Goal: Task Accomplishment & Management: Manage account settings

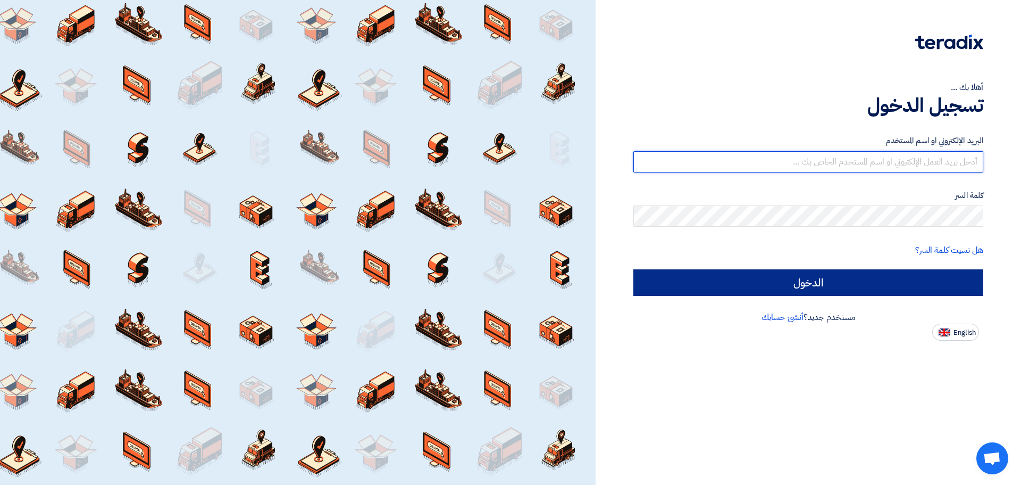
type input "[EMAIL_ADDRESS][DOMAIN_NAME]"
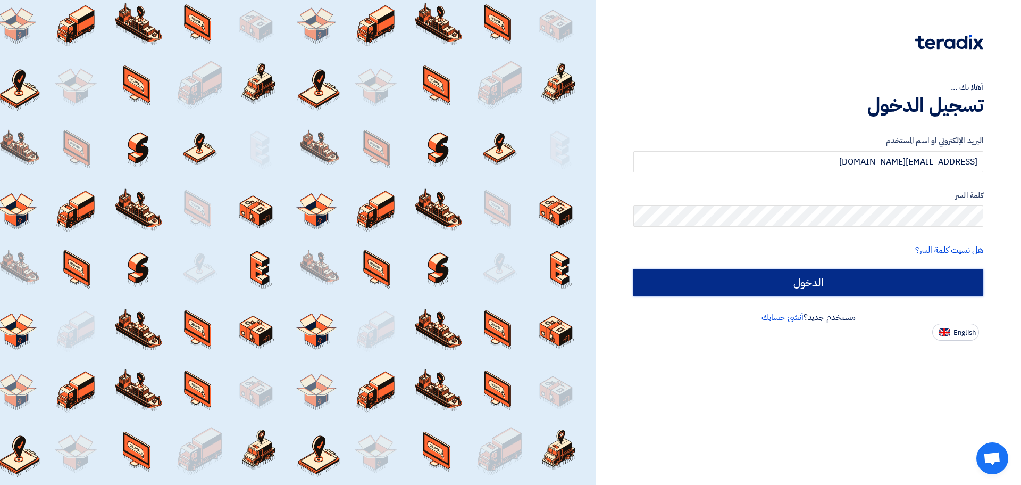
click at [879, 280] on input "الدخول" at bounding box center [808, 282] width 350 height 27
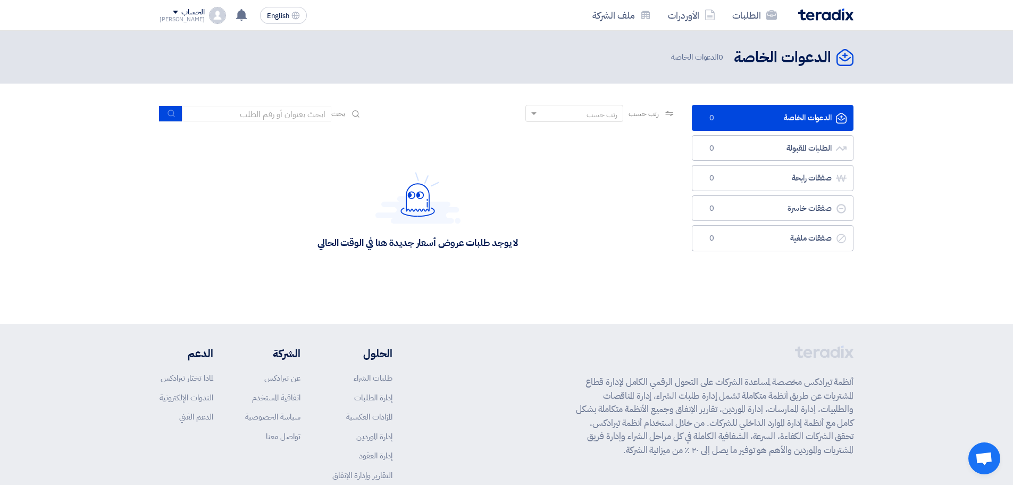
click at [498, 246] on div "لا يوجد طلبات عروض أسعار جديدة هنا في الوقت الحالي" at bounding box center [418, 242] width 201 height 12
click at [541, 223] on div "لا يوجد طلبات عروض أسعار جديدة هنا في الوقت الحالي" at bounding box center [418, 210] width 516 height 160
click at [181, 14] on div "الحساب" at bounding box center [192, 12] width 23 height 9
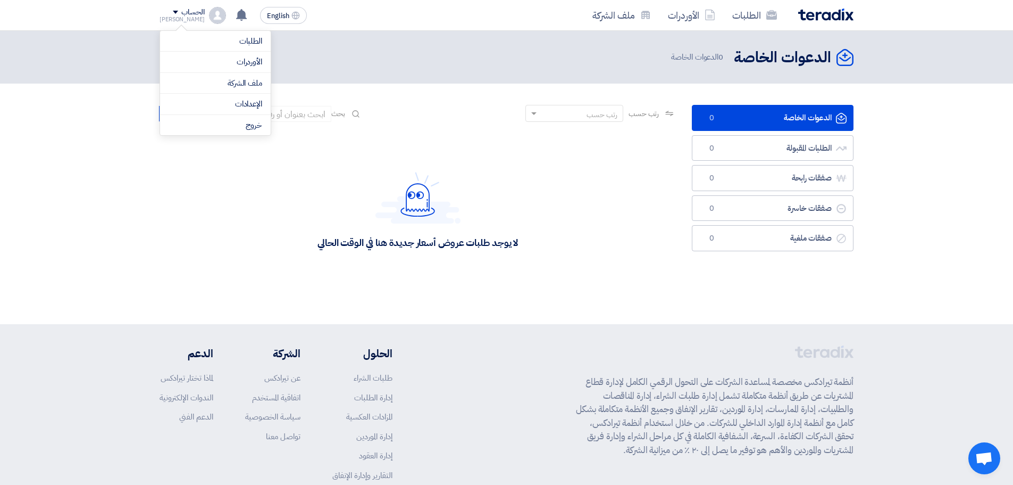
click at [315, 54] on div "الدعوات الخاصة الدعوات الخاصة 0 الدعوات الخاصة" at bounding box center [507, 57] width 694 height 21
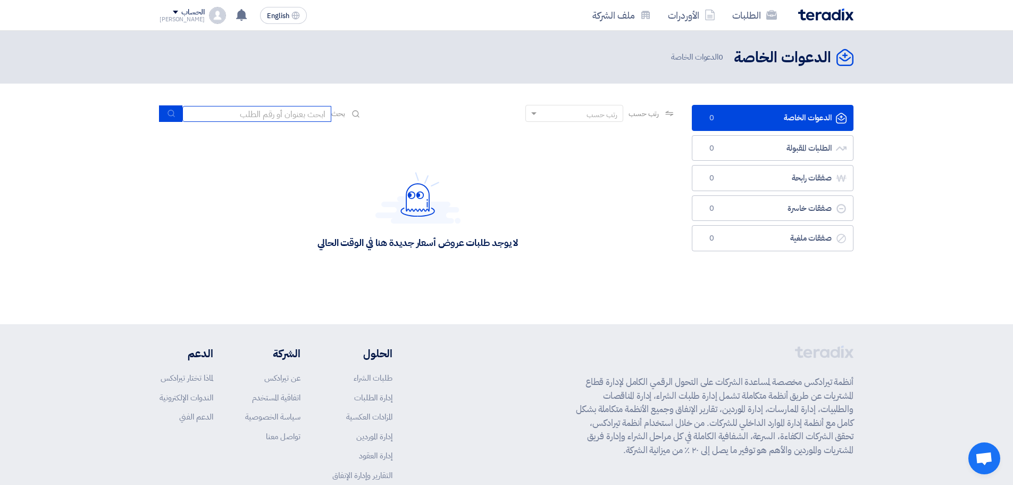
click at [294, 112] on input at bounding box center [256, 114] width 149 height 16
click at [310, 80] on header "الدعوات الخاصة الدعوات الخاصة 0 الدعوات الخاصة" at bounding box center [506, 57] width 1013 height 53
click at [181, 13] on div "الحساب" at bounding box center [192, 12] width 23 height 9
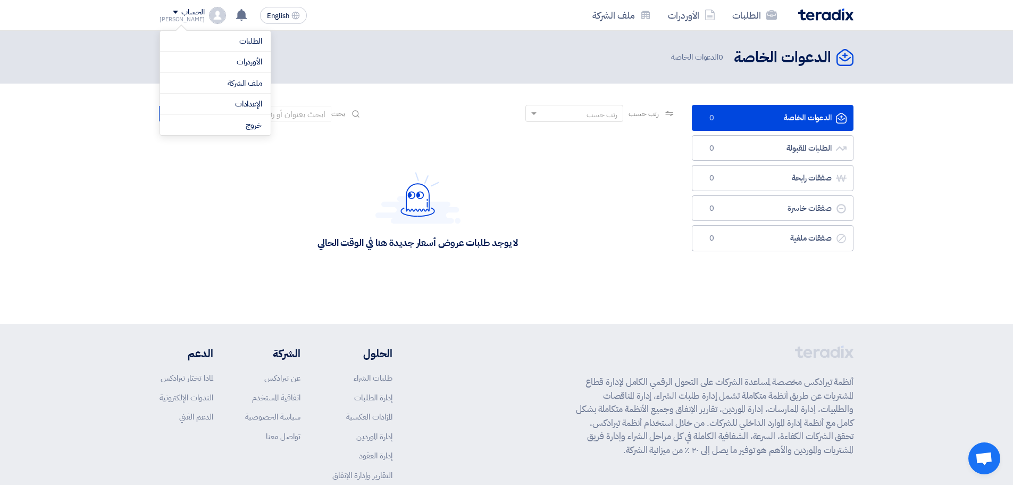
click at [332, 56] on div "الدعوات الخاصة الدعوات الخاصة 0 الدعوات الخاصة" at bounding box center [507, 57] width 694 height 21
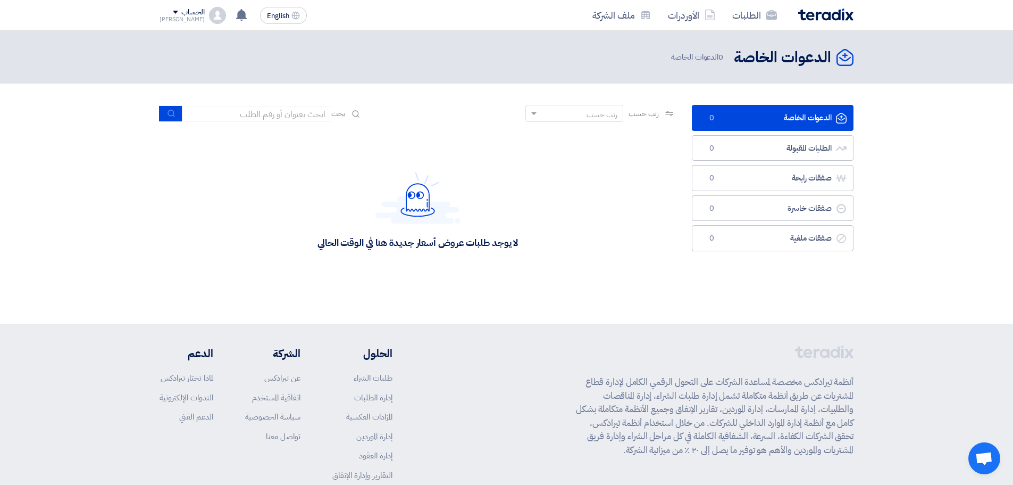
click at [177, 19] on div "[PERSON_NAME]" at bounding box center [182, 19] width 45 height 6
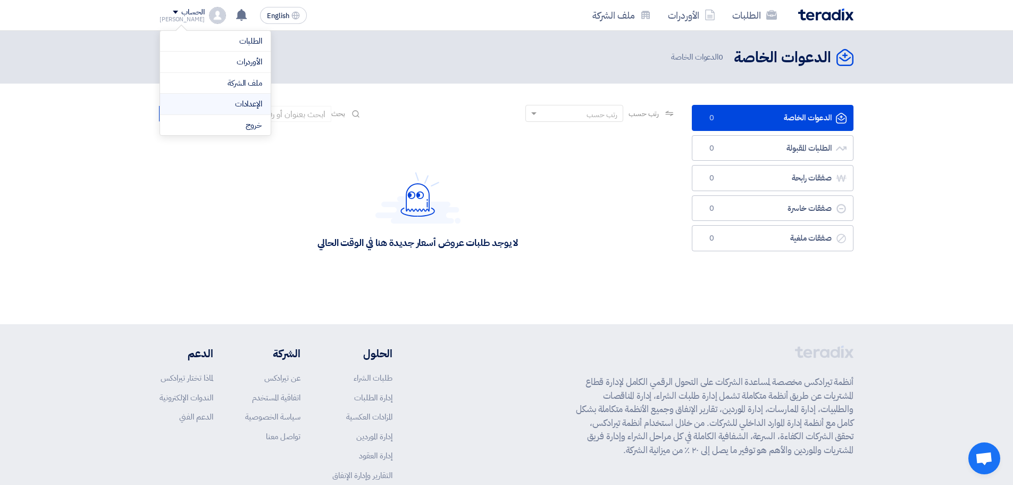
click at [251, 101] on link "الإعدادات" at bounding box center [216, 104] width 94 height 12
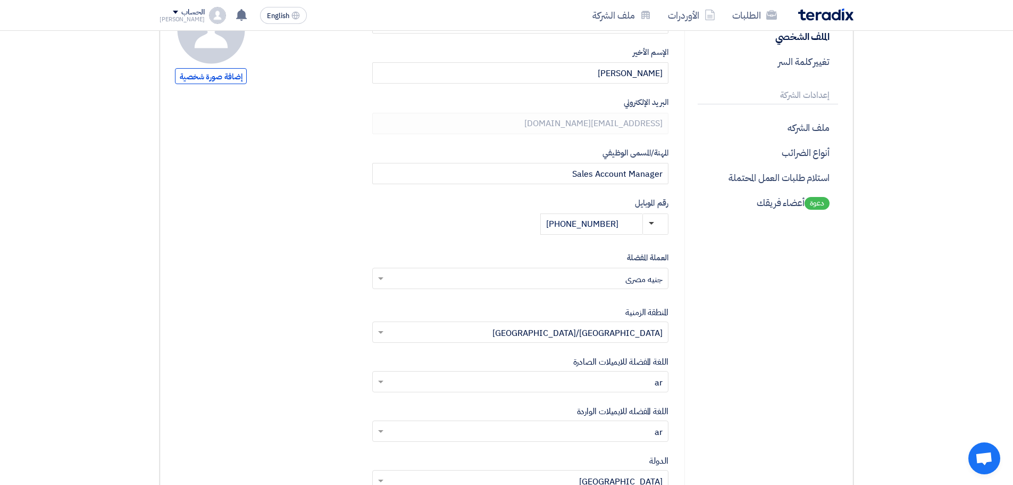
scroll to position [106, 0]
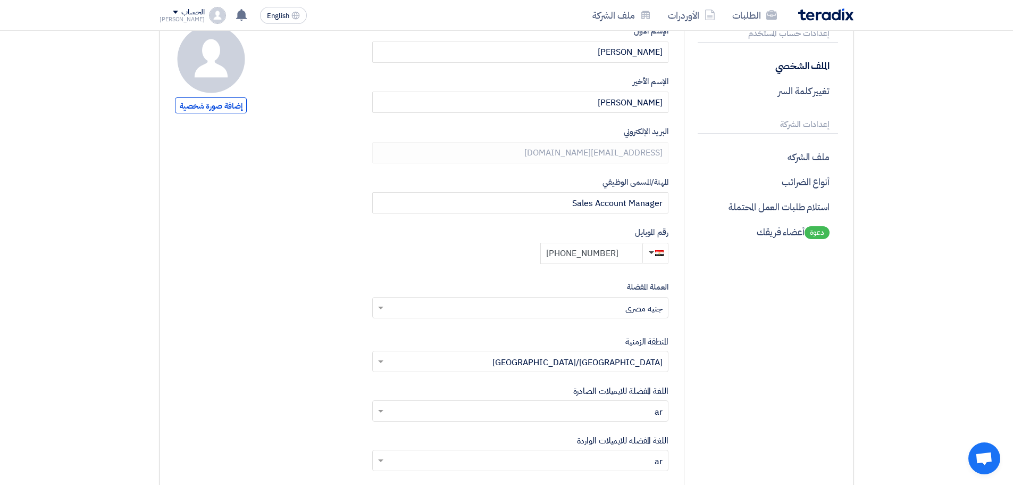
click at [623, 249] on input "+20 1288562561" at bounding box center [591, 253] width 102 height 21
click at [597, 230] on label "رقم الموبايل" at bounding box center [520, 232] width 296 height 12
click at [633, 255] on input "+20 1288562561" at bounding box center [591, 253] width 102 height 21
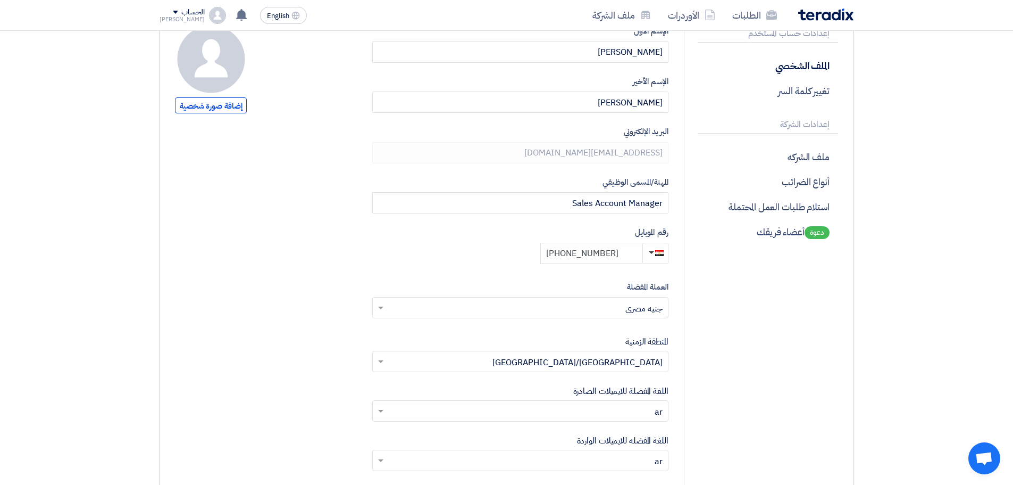
click at [633, 255] on input "+20 1288562561" at bounding box center [591, 253] width 102 height 21
click at [634, 255] on input "+20 1288562561" at bounding box center [591, 253] width 102 height 21
click at [590, 229] on label "رقم الموبايل" at bounding box center [520, 232] width 296 height 12
click at [624, 251] on input "+20 1288562561" at bounding box center [591, 253] width 102 height 21
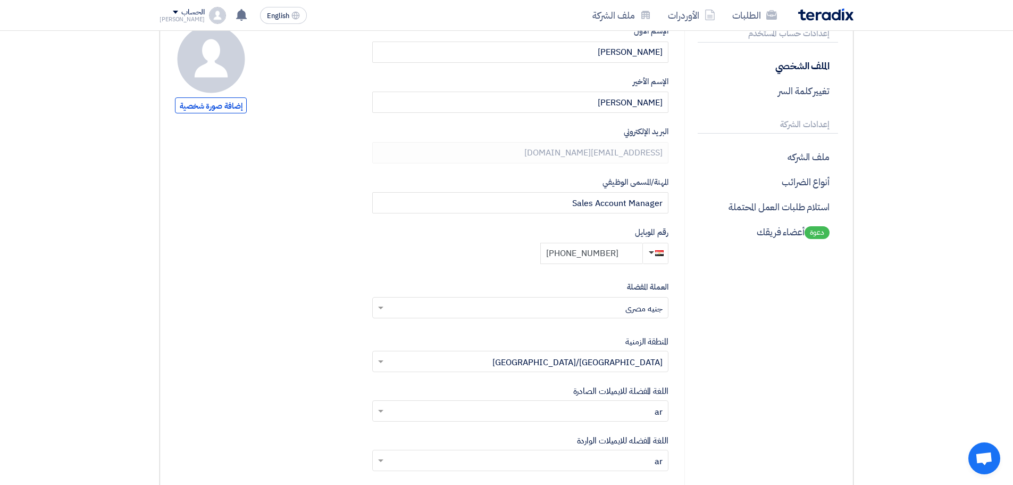
click at [624, 251] on input "+20 1288562561" at bounding box center [591, 253] width 102 height 21
click at [620, 230] on label "رقم الموبايل" at bounding box center [520, 232] width 296 height 12
drag, startPoint x: 606, startPoint y: 254, endPoint x: 555, endPoint y: 258, distance: 51.8
click at [555, 258] on input "+20 1288562561" at bounding box center [591, 253] width 102 height 21
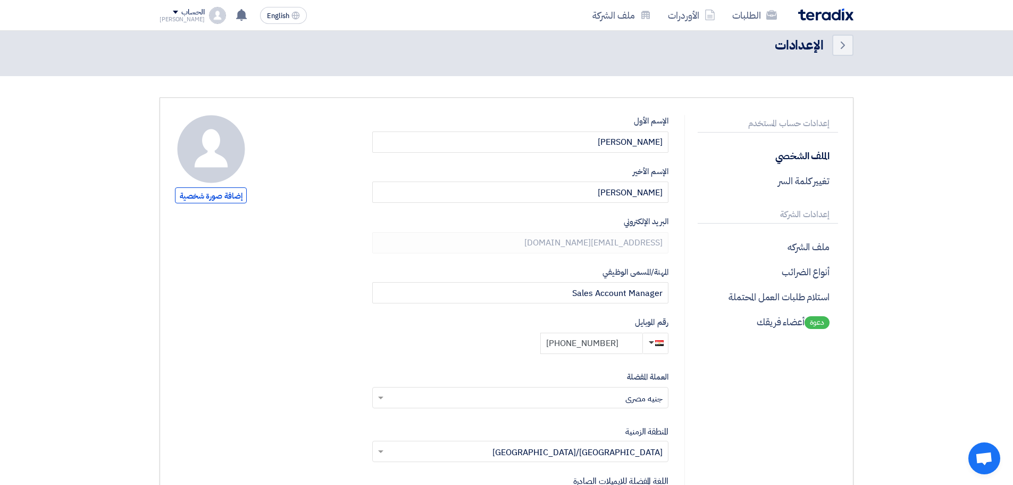
scroll to position [0, 0]
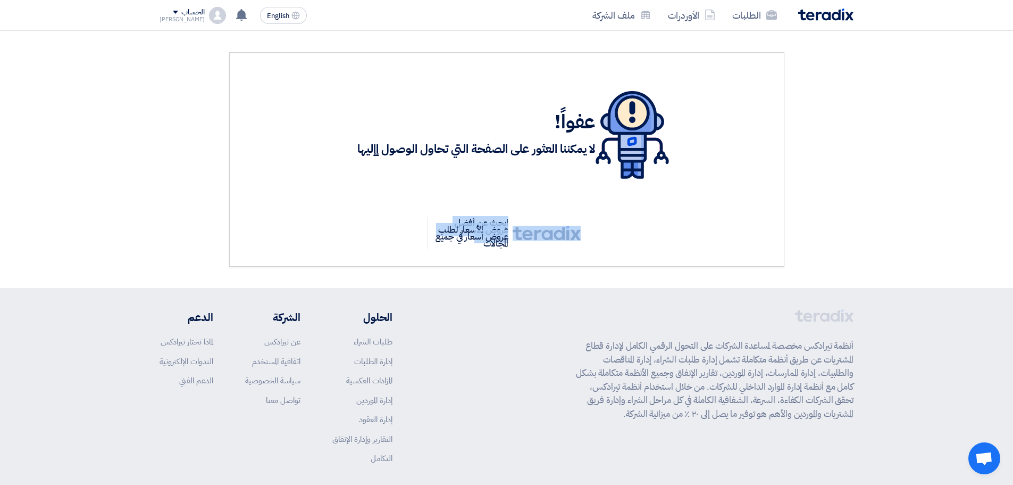
drag, startPoint x: 477, startPoint y: 242, endPoint x: 590, endPoint y: 207, distance: 119.0
click at [590, 207] on div "ابحث عن أفضل عروض الأسعار لطلب عروض أسعار في جميع المجالات" at bounding box center [507, 224] width 524 height 49
click at [596, 201] on div "ابحث عن أفضل عروض الأسعار لطلب عروض أسعار في جميع المجالات" at bounding box center [507, 224] width 524 height 49
click at [750, 14] on link "الطلبات" at bounding box center [755, 15] width 62 height 25
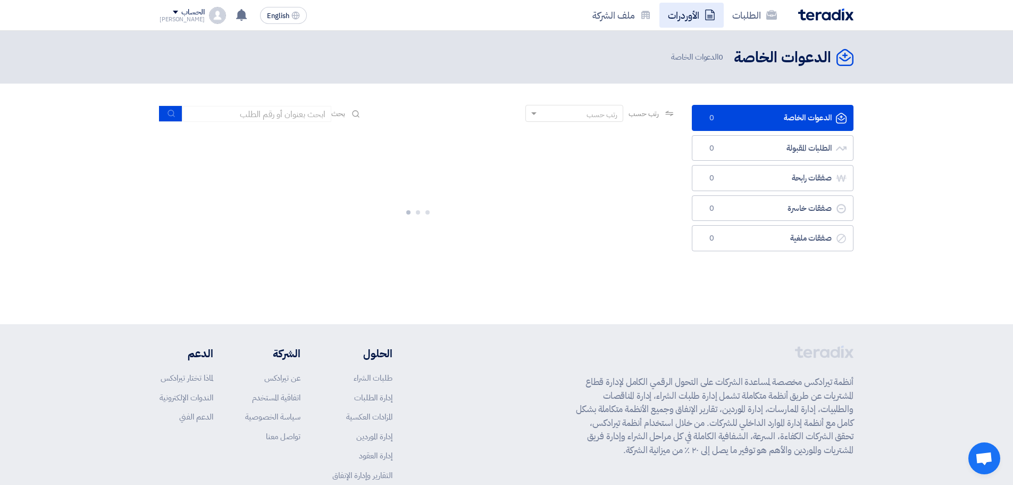
click at [681, 17] on link "الأوردرات" at bounding box center [692, 15] width 64 height 25
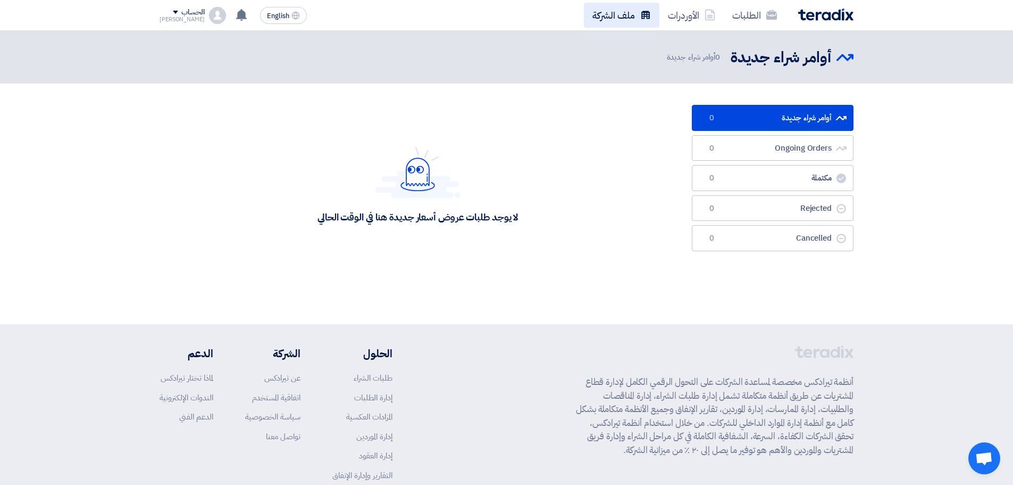
click at [630, 15] on link "ملف الشركة" at bounding box center [622, 15] width 76 height 25
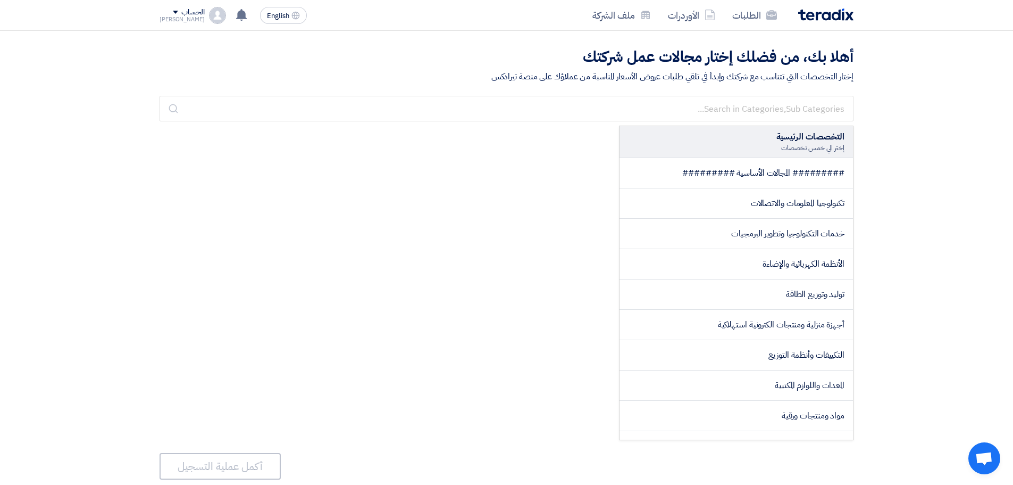
click at [181, 13] on div "الحساب" at bounding box center [192, 12] width 23 height 9
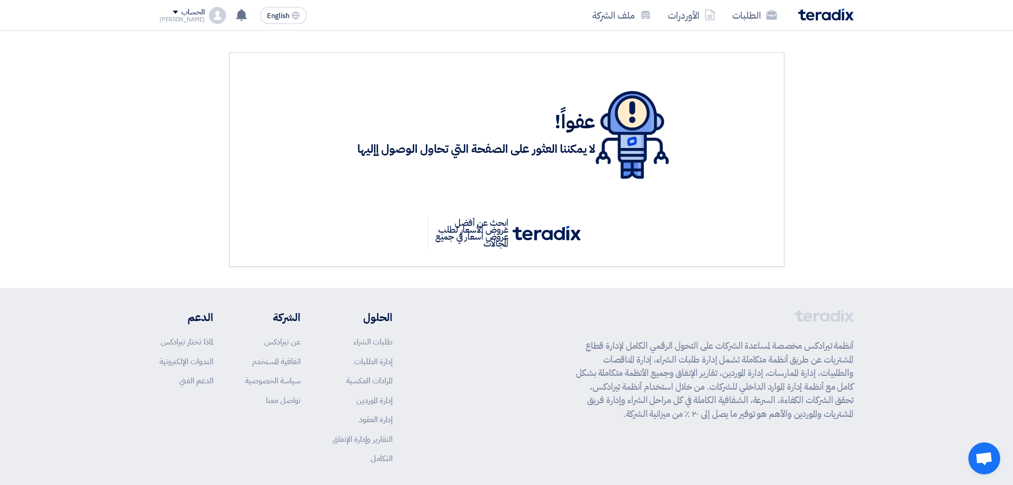
click at [522, 153] on h3 "لا يمكننا العثور على الصفحة التي تحاول الوصول إإليها" at bounding box center [476, 149] width 238 height 16
click at [522, 152] on h3 "لا يمكننا العثور على الصفحة التي تحاول الوصول إإليها" at bounding box center [476, 149] width 238 height 16
click at [477, 93] on div "عفواً! لا يمكننا العثور على الصفحة التي تحاول الوصول إإليها" at bounding box center [507, 135] width 324 height 88
click at [823, 12] on img at bounding box center [825, 15] width 55 height 12
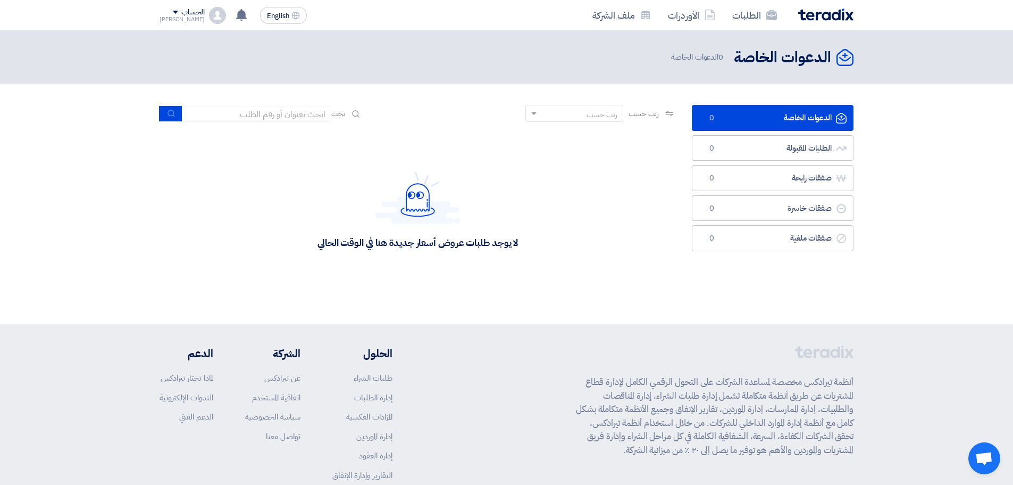
click at [173, 11] on span at bounding box center [175, 12] width 5 height 3
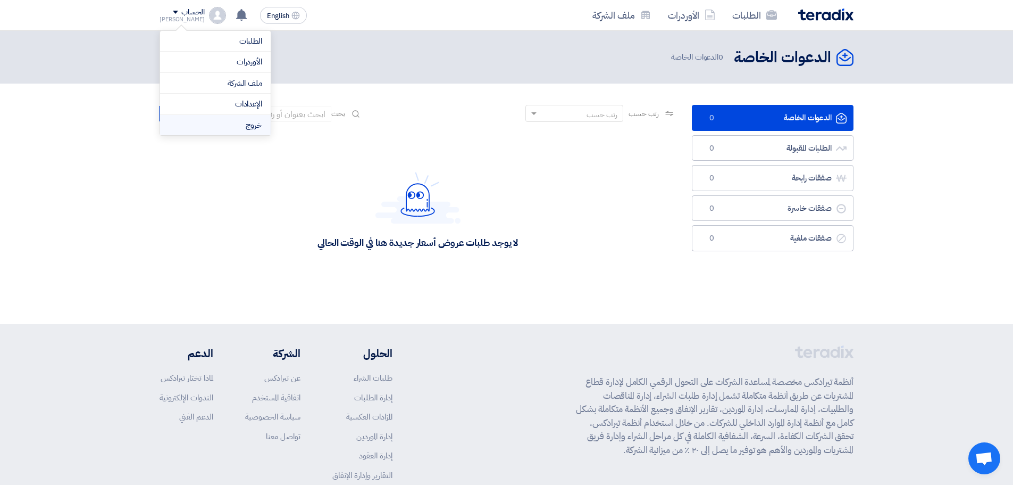
click at [237, 121] on li "خروج" at bounding box center [215, 125] width 111 height 21
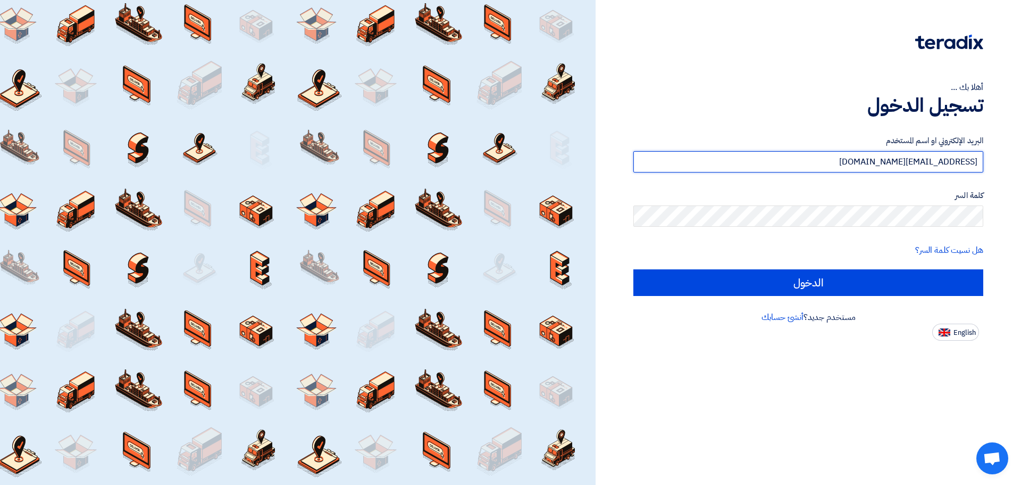
click at [856, 166] on input "yousef.farhan12345@gmail.com" at bounding box center [808, 161] width 350 height 21
type input "[PERSON_NAME][EMAIL_ADDRESS][DOMAIN_NAME]"
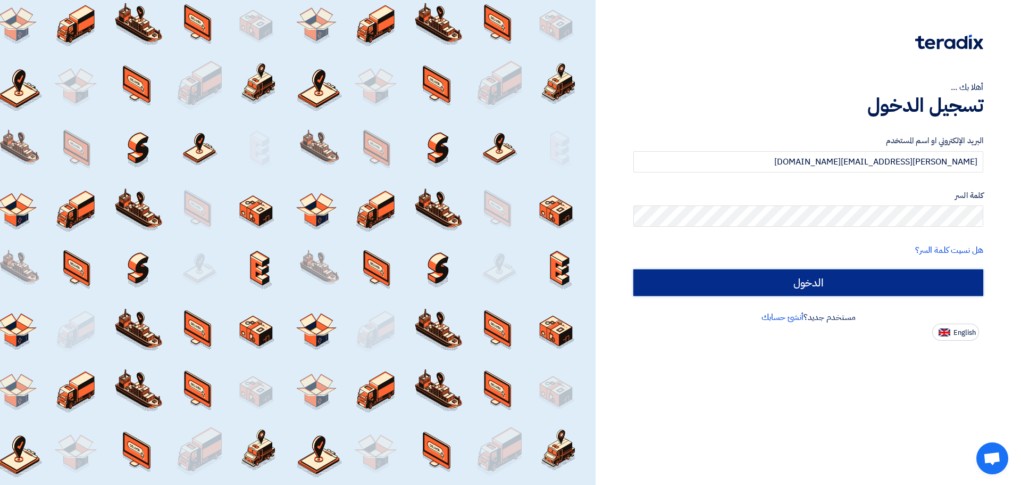
click at [844, 285] on input "الدخول" at bounding box center [808, 282] width 350 height 27
type input "Sign in"
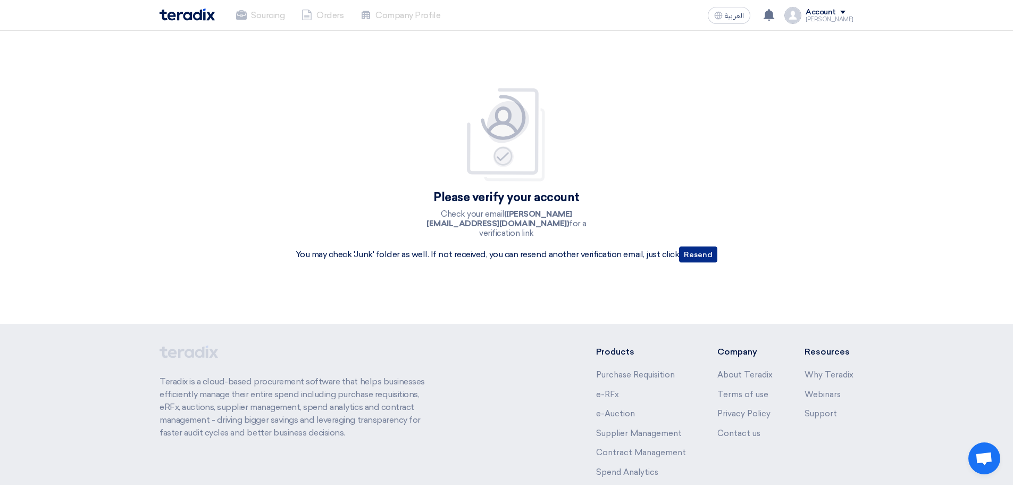
click at [714, 256] on button "Resend" at bounding box center [698, 254] width 38 height 16
click at [836, 10] on div "Account" at bounding box center [821, 12] width 30 height 9
click at [803, 47] on li "Sourcing" at bounding box center [798, 41] width 111 height 21
click at [846, 11] on span at bounding box center [842, 12] width 5 height 3
click at [736, 15] on span "العربية" at bounding box center [734, 15] width 19 height 7
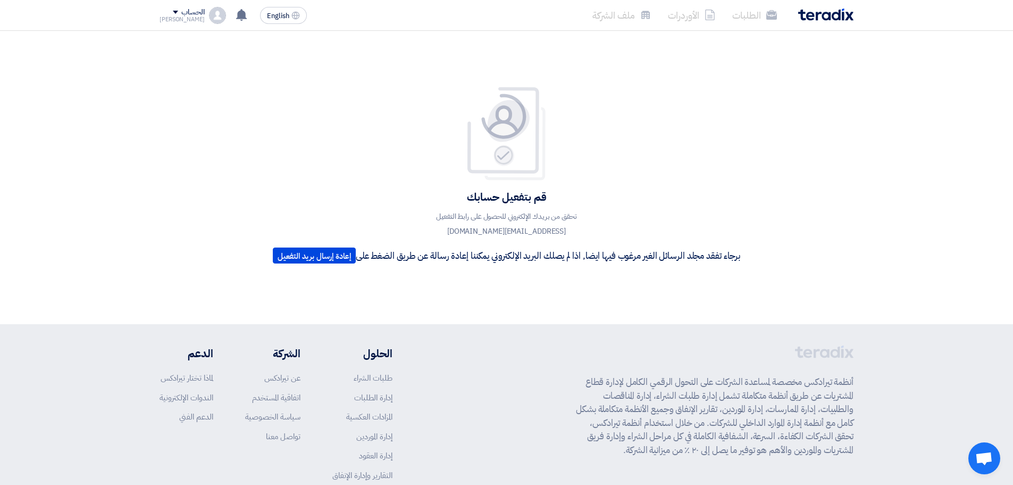
click at [839, 15] on img at bounding box center [825, 15] width 55 height 12
click at [183, 18] on div "[PERSON_NAME]" at bounding box center [182, 19] width 45 height 6
click at [241, 88] on li "ملف الشركة" at bounding box center [215, 83] width 111 height 21
click at [307, 261] on button "إعادة إرسال بريد التفعيل" at bounding box center [314, 255] width 83 height 16
click at [750, 15] on li "الطلبات" at bounding box center [755, 15] width 62 height 25
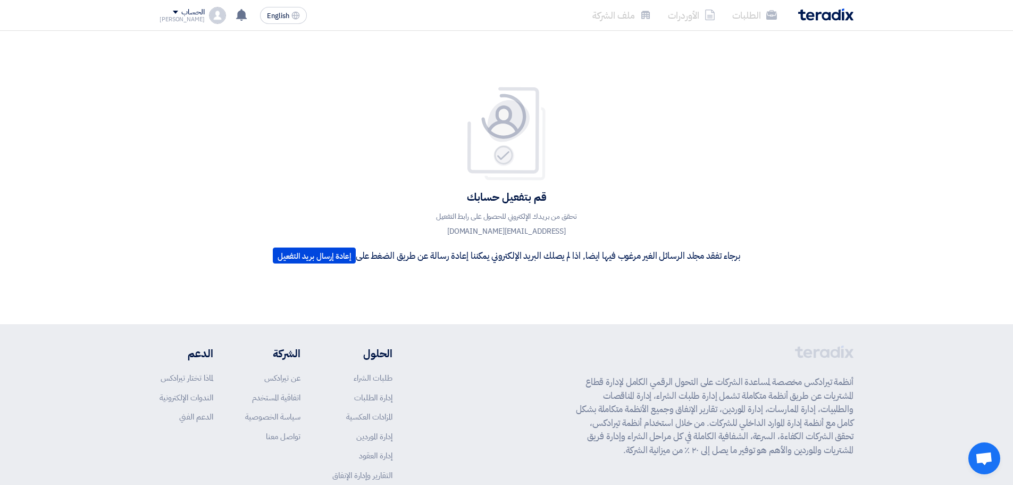
click at [189, 16] on div "[PERSON_NAME]" at bounding box center [182, 19] width 45 height 6
click at [246, 102] on li "الإعدادات" at bounding box center [215, 104] width 111 height 21
click at [181, 13] on div "الحساب" at bounding box center [192, 12] width 23 height 9
click at [215, 44] on li "الطلبات" at bounding box center [215, 41] width 111 height 21
click at [825, 15] on img at bounding box center [825, 15] width 55 height 12
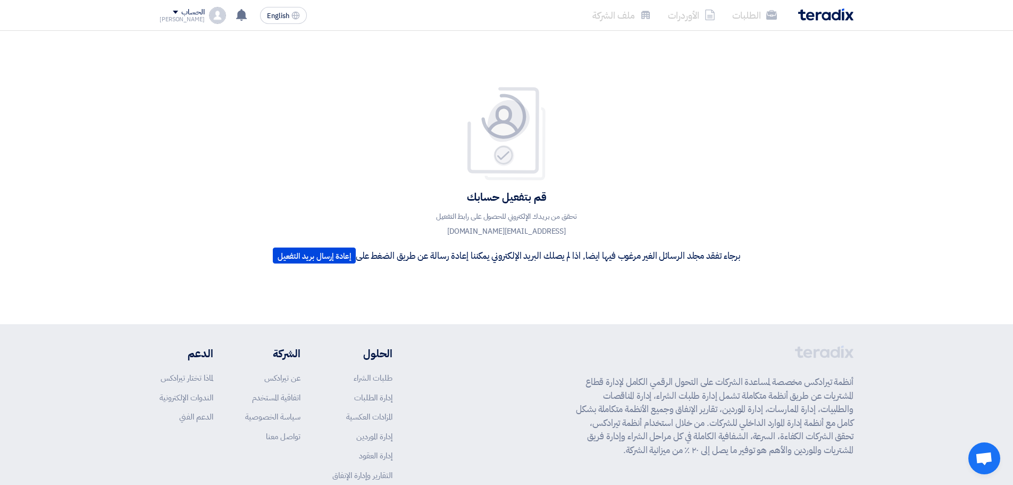
click at [825, 15] on img at bounding box center [825, 15] width 55 height 12
click at [752, 19] on li "الطلبات" at bounding box center [755, 15] width 62 height 25
click at [758, 18] on li "الطلبات" at bounding box center [755, 15] width 62 height 25
click at [757, 19] on li "الطلبات" at bounding box center [755, 15] width 62 height 25
click at [194, 19] on div "الحساب [PERSON_NAME] الطلبات الأوردرات ملف الشركة الإعدادات خروج" at bounding box center [193, 15] width 66 height 17
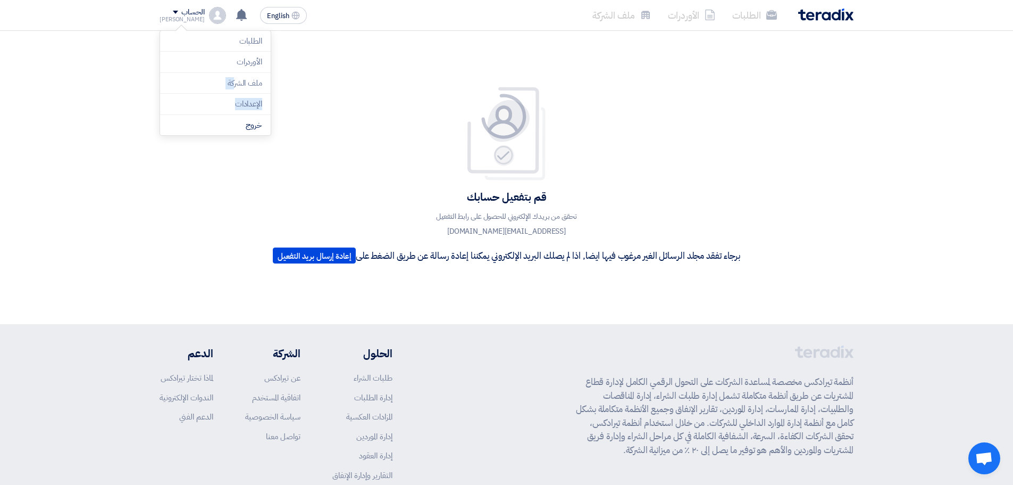
drag, startPoint x: 236, startPoint y: 81, endPoint x: 234, endPoint y: 100, distance: 19.2
click at [235, 98] on ul "الطلبات الأوردرات ملف الشركة الإعدادات خروج" at bounding box center [215, 83] width 111 height 105
click at [234, 101] on div "قم بتفعيل حسابك تحقق من بريدك الإلكتروني للحصول على رابط التفعيل [EMAIL_ADDRESS…" at bounding box center [506, 177] width 1013 height 293
click at [191, 22] on div "[PERSON_NAME]" at bounding box center [182, 19] width 45 height 6
click at [217, 41] on li "الطلبات" at bounding box center [215, 41] width 111 height 21
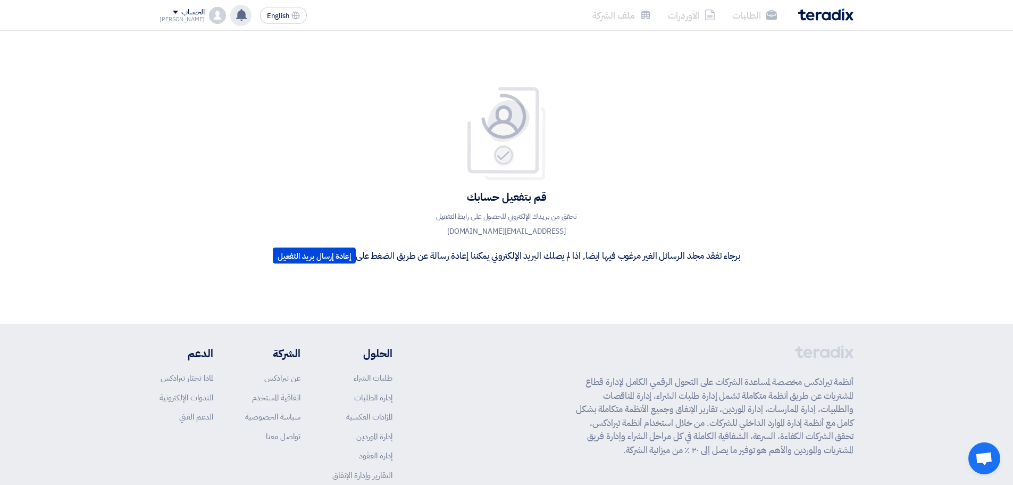
click at [236, 17] on use at bounding box center [241, 15] width 11 height 12
drag, startPoint x: 424, startPoint y: 232, endPoint x: 543, endPoint y: 74, distance: 197.2
click at [543, 74] on div "قم بتفعيل حسابك تحقق من بريدك الإلكتروني للحصول على رابط التفعيل [EMAIL_ADDRESS…" at bounding box center [506, 177] width 509 height 225
click at [542, 61] on div "قم بتفعيل حسابك تحقق من بريدك الإلكتروني للحصول على رابط التفعيل [EMAIL_ADDRESS…" at bounding box center [506, 177] width 1013 height 293
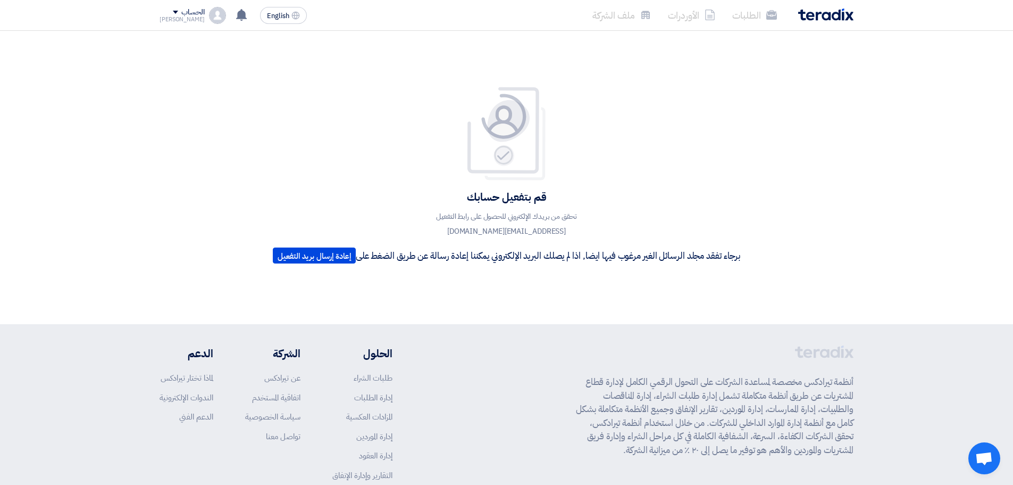
drag, startPoint x: 436, startPoint y: 231, endPoint x: 591, endPoint y: 231, distance: 155.3
click at [591, 231] on p "تحقق من بريدك الإلكتروني للحصول على رابط التفعيل [EMAIL_ADDRESS][DOMAIN_NAME]" at bounding box center [506, 224] width 191 height 30
click at [595, 229] on p "تحقق من بريدك الإلكتروني للحصول على رابط التفعيل [EMAIL_ADDRESS][DOMAIN_NAME]" at bounding box center [506, 224] width 191 height 30
drag, startPoint x: 586, startPoint y: 230, endPoint x: 438, endPoint y: 226, distance: 148.5
click at [438, 226] on p "تحقق من بريدك الإلكتروني للحصول على رابط التفعيل [EMAIL_ADDRESS][DOMAIN_NAME]" at bounding box center [506, 224] width 191 height 30
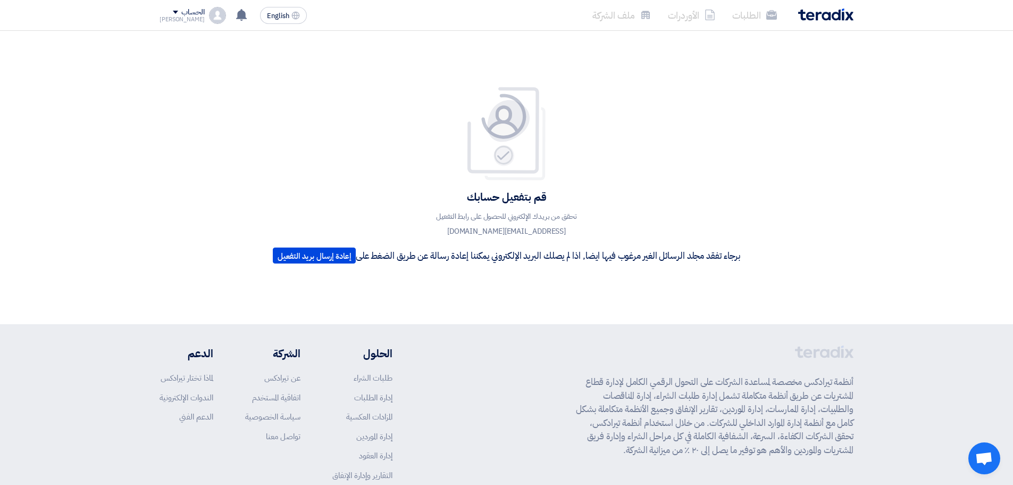
click at [429, 231] on p "تحقق من بريدك الإلكتروني للحصول على رابط التفعيل [EMAIL_ADDRESS][DOMAIN_NAME]" at bounding box center [506, 224] width 191 height 30
click at [446, 231] on p "تحقق من بريدك الإلكتروني للحصول على رابط التفعيل [EMAIL_ADDRESS][DOMAIN_NAME]" at bounding box center [506, 224] width 191 height 30
click at [410, 225] on div "قم بتفعيل حسابك تحقق من بريدك الإلكتروني للحصول على رابط التفعيل [EMAIL_ADDRESS…" at bounding box center [506, 177] width 483 height 182
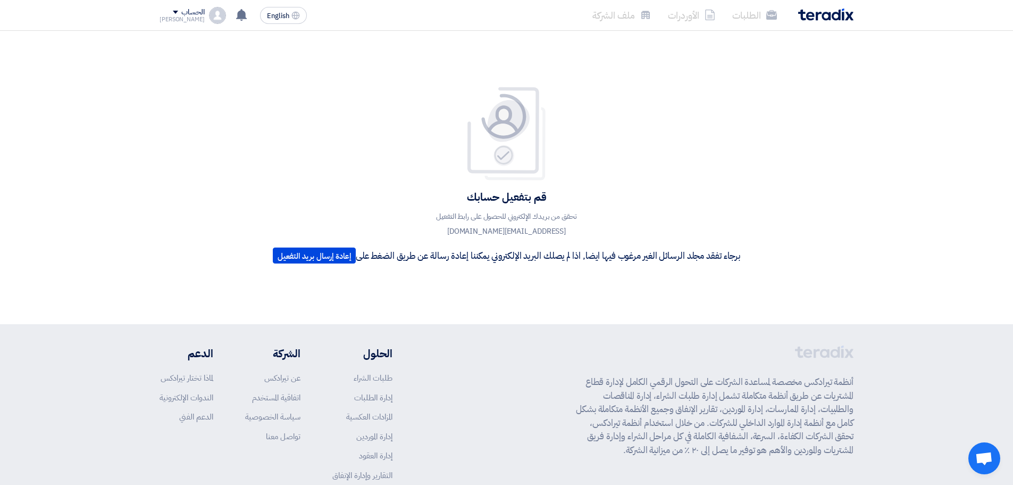
click at [443, 229] on p "تحقق من بريدك الإلكتروني للحصول على رابط التفعيل [EMAIL_ADDRESS][DOMAIN_NAME]" at bounding box center [506, 224] width 191 height 30
click at [422, 231] on p "تحقق من بريدك الإلكتروني للحصول على رابط التفعيل [EMAIL_ADDRESS][DOMAIN_NAME]" at bounding box center [506, 224] width 191 height 30
drag, startPoint x: 429, startPoint y: 231, endPoint x: 602, endPoint y: 199, distance: 176.3
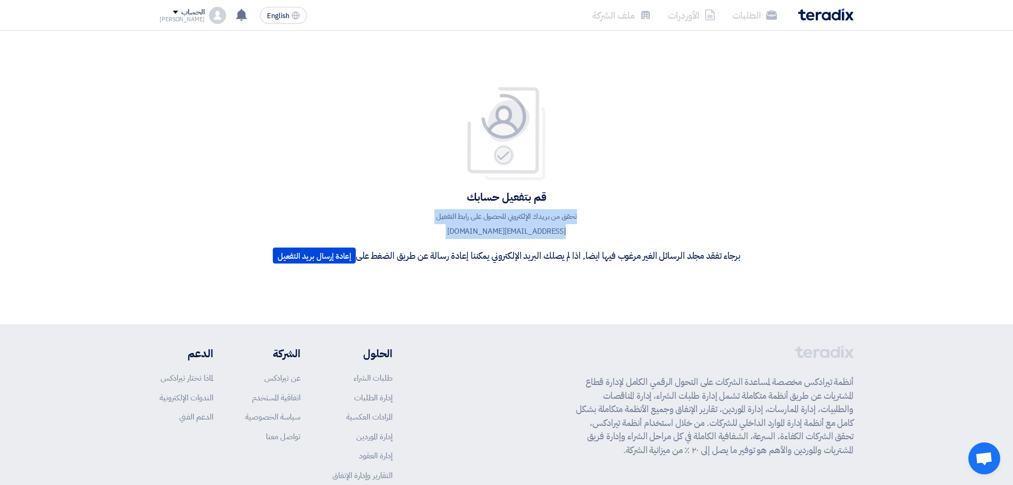
click at [602, 199] on div "قم بتفعيل حسابك تحقق من بريدك الإلكتروني للحصول على رابط التفعيل [EMAIL_ADDRESS…" at bounding box center [506, 177] width 483 height 182
click at [605, 204] on div "قم بتفعيل حسابك تحقق من بريدك الإلكتروني للحصول على رابط التفعيل [EMAIL_ADDRESS…" at bounding box center [506, 177] width 483 height 182
drag, startPoint x: 438, startPoint y: 229, endPoint x: 597, endPoint y: 214, distance: 159.7
click at [597, 214] on p "تحقق من بريدك الإلكتروني للحصول على رابط التفعيل [EMAIL_ADDRESS][DOMAIN_NAME]" at bounding box center [506, 224] width 191 height 30
click at [603, 208] on div "قم بتفعيل حسابك تحقق من بريدك الإلكتروني للحصول على رابط التفعيل [EMAIL_ADDRESS…" at bounding box center [506, 177] width 483 height 182
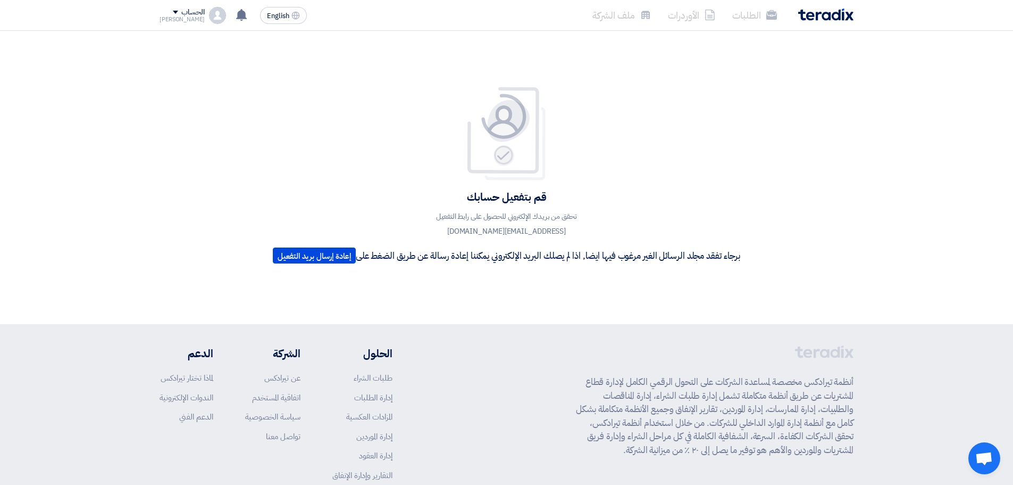
click at [304, 85] on div "قم بتفعيل حسابك تحقق من بريدك الإلكتروني للحصول على رابط التفعيل [EMAIL_ADDRESS…" at bounding box center [506, 177] width 509 height 225
click at [840, 19] on img at bounding box center [825, 15] width 55 height 12
drag, startPoint x: 582, startPoint y: 449, endPoint x: 595, endPoint y: 449, distance: 13.3
click at [595, 449] on p "أنظمة تيرادكس مخصصة لمساعدة الشركات على التحول الرقمي الكامل لإدارة قطاع المشتر…" at bounding box center [715, 415] width 278 height 81
click at [579, 455] on p "أنظمة تيرادكس مخصصة لمساعدة الشركات على التحول الرقمي الكامل لإدارة قطاع المشتر…" at bounding box center [715, 415] width 278 height 81
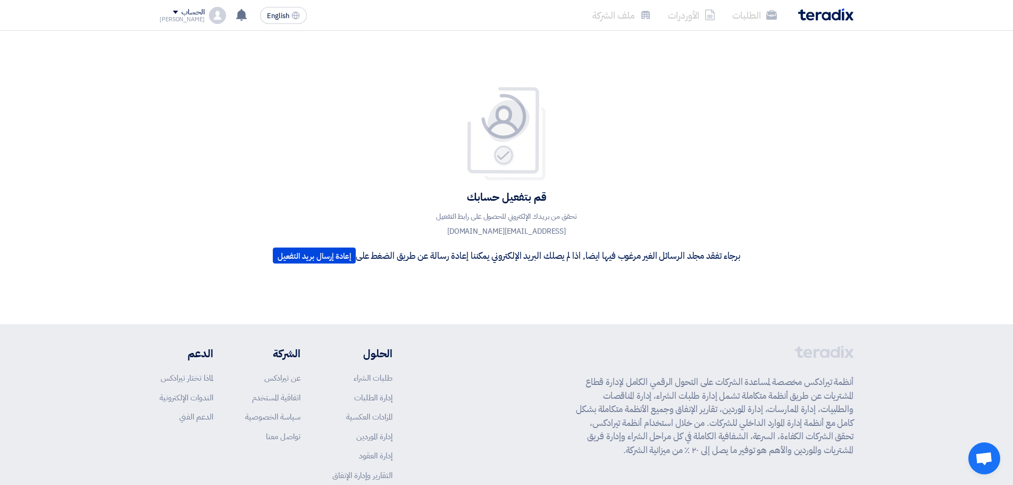
drag, startPoint x: 578, startPoint y: 453, endPoint x: 896, endPoint y: 331, distance: 340.6
click at [896, 331] on footer "أنظمة تيرادكس مخصصة لمساعدة الشركات على التحول الرقمي الكامل لإدارة قطاع المشتر…" at bounding box center [506, 446] width 1013 height 244
click at [881, 349] on footer "أنظمة تيرادكس مخصصة لمساعدة الشركات على التحول الرقمي الكامل لإدارة قطاع المشتر…" at bounding box center [506, 446] width 1013 height 244
drag, startPoint x: 871, startPoint y: 343, endPoint x: 565, endPoint y: 453, distance: 325.0
click at [565, 453] on footer "أنظمة تيرادكس مخصصة لمساعدة الشركات على التحول الرقمي الكامل لإدارة قطاع المشتر…" at bounding box center [506, 446] width 1013 height 244
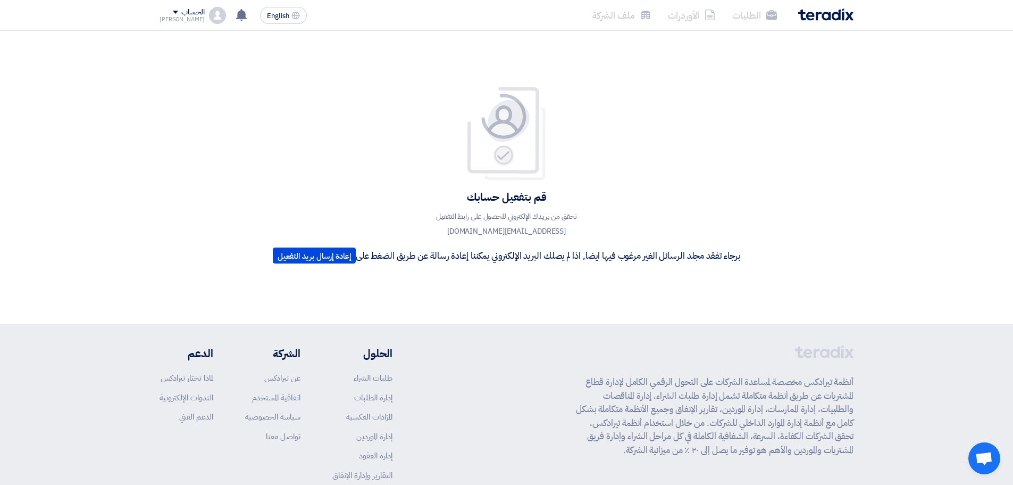
click at [565, 453] on div "أنظمة تيرادكس مخصصة لمساعدة الشركات على التحول الرقمي الكامل لإدارة قطاع المشتر…" at bounding box center [507, 430] width 694 height 171
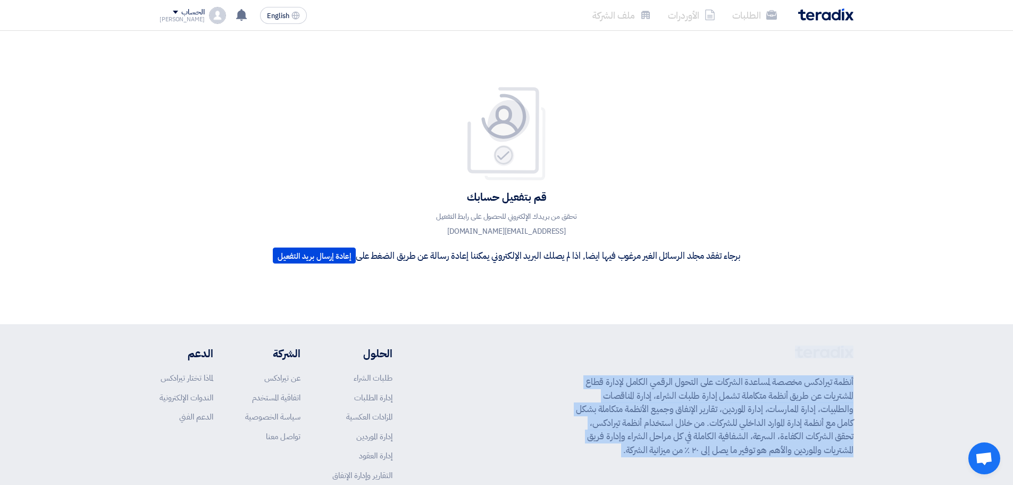
drag, startPoint x: 564, startPoint y: 454, endPoint x: 876, endPoint y: 339, distance: 332.0
click at [876, 339] on footer "أنظمة تيرادكس مخصصة لمساعدة الشركات على التحول الرقمي الكامل لإدارة قطاع المشتر…" at bounding box center [506, 446] width 1013 height 244
drag, startPoint x: 875, startPoint y: 339, endPoint x: 534, endPoint y: 445, distance: 356.8
click at [535, 444] on footer "أنظمة تيرادكس مخصصة لمساعدة الشركات على التحول الرقمي الكامل لإدارة قطاع المشتر…" at bounding box center [506, 446] width 1013 height 244
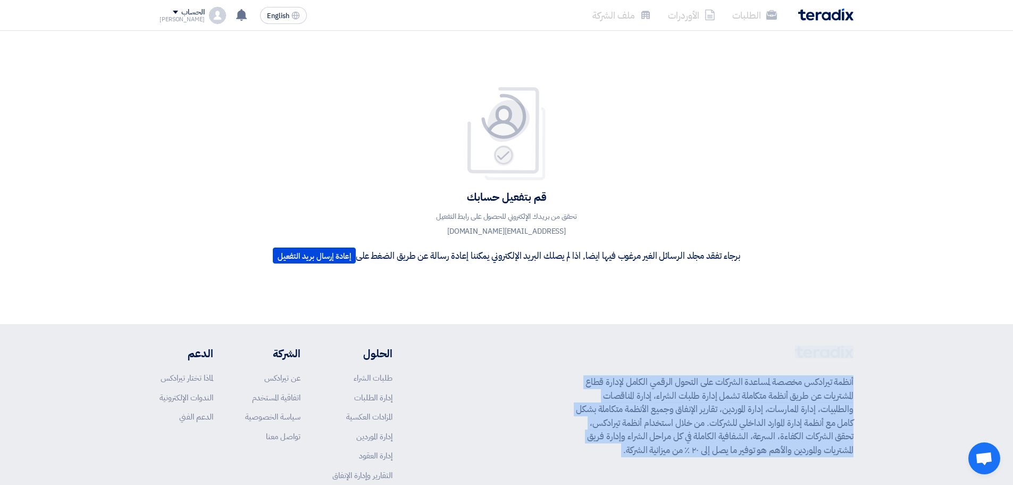
click at [535, 445] on div "أنظمة تيرادكس مخصصة لمساعدة الشركات على التحول الرقمي الكامل لإدارة قطاع المشتر…" at bounding box center [507, 430] width 694 height 171
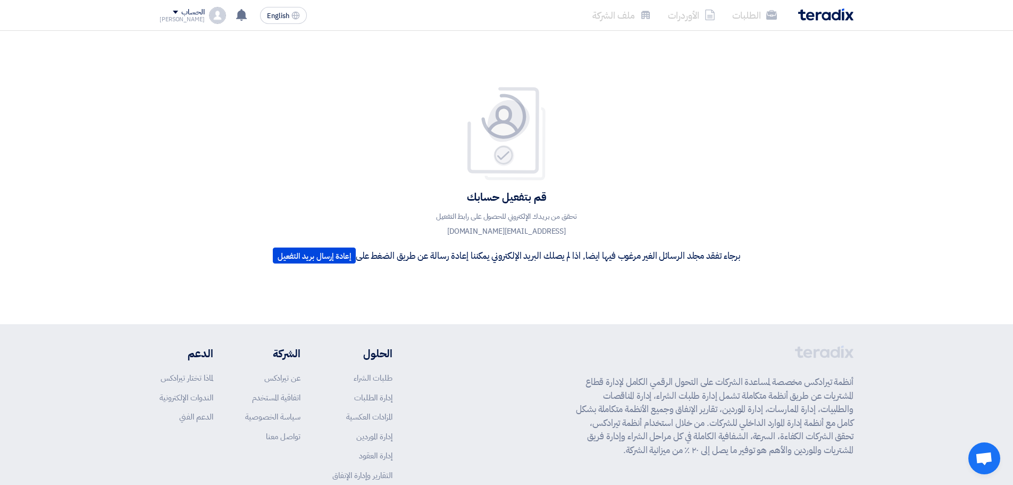
drag, startPoint x: 570, startPoint y: 451, endPoint x: 875, endPoint y: 343, distance: 323.8
click at [875, 343] on footer "أنظمة تيرادكس مخصصة لمساعدة الشركات على التحول الرقمي الكامل لإدارة قطاع المشتر…" at bounding box center [506, 446] width 1013 height 244
drag, startPoint x: 564, startPoint y: 449, endPoint x: 864, endPoint y: 319, distance: 326.8
click at [873, 323] on app-shell "الطلبات الأوردرات ملف الشركة English EN لا توجد إشعارات جديدة لديك الحساب Yusef" at bounding box center [506, 299] width 1013 height 537
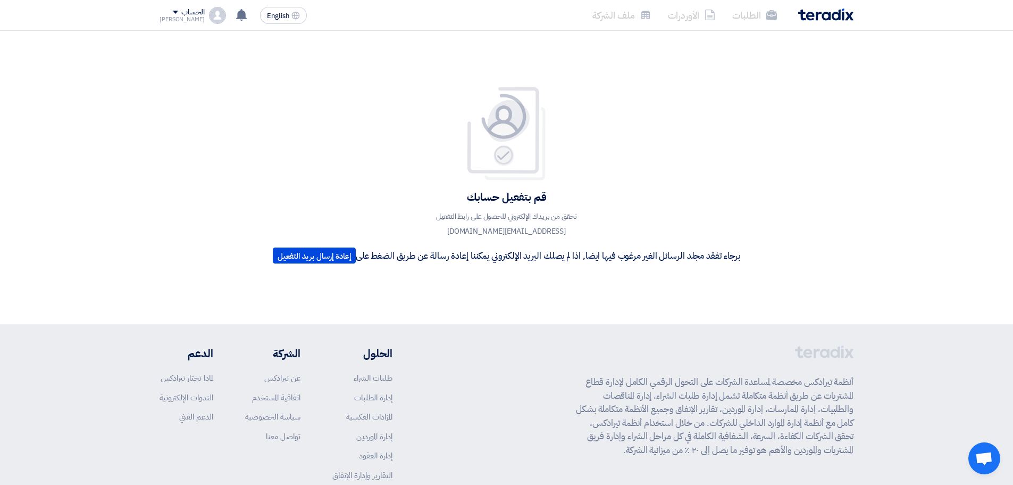
click at [840, 293] on div "قم بتفعيل حسابك تحقق من بريدك الإلكتروني للحصول على رابط التفعيل [EMAIL_ADDRESS…" at bounding box center [506, 177] width 1013 height 293
drag, startPoint x: 570, startPoint y: 453, endPoint x: 877, endPoint y: 340, distance: 326.5
click at [877, 340] on footer "أنظمة تيرادكس مخصصة لمساعدة الشركات على التحول الرقمي الكامل لإدارة قطاع المشتر…" at bounding box center [506, 446] width 1013 height 244
click at [981, 463] on span "Open chat" at bounding box center [984, 459] width 18 height 15
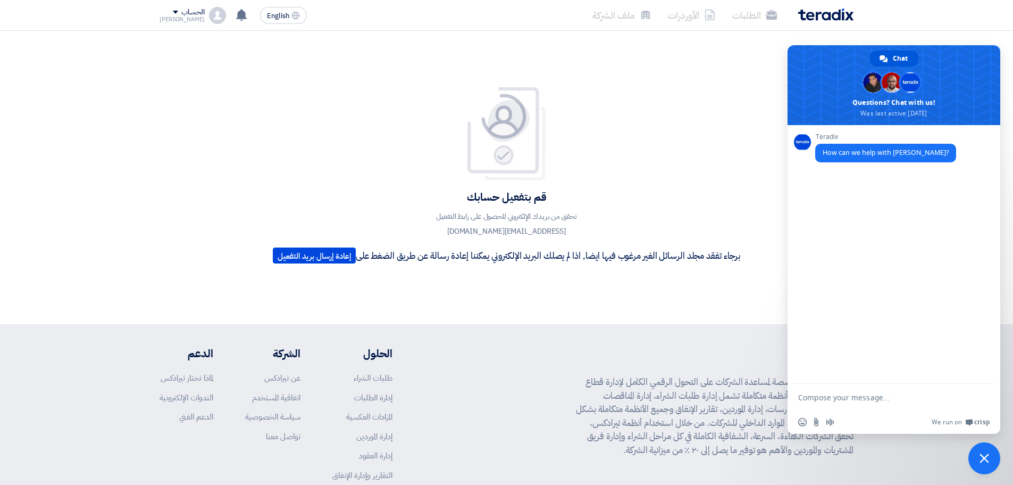
click at [736, 129] on div "قم بتفعيل حسابك تحقق من بريدك الإلكتروني للحصول على رابط التفعيل [EMAIL_ADDRESS…" at bounding box center [506, 177] width 483 height 182
click at [980, 456] on span "Close chat" at bounding box center [985, 458] width 10 height 10
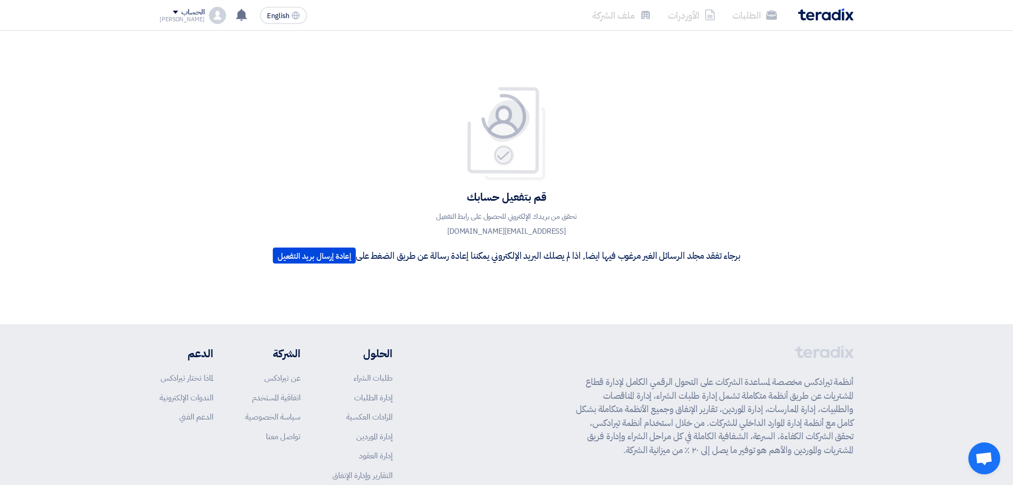
drag, startPoint x: 564, startPoint y: 452, endPoint x: 901, endPoint y: 337, distance: 356.2
click at [901, 337] on footer "أنظمة تيرادكس مخصصة لمساعدة الشركات على التحول الرقمي الكامل لإدارة قطاع المشتر…" at bounding box center [506, 446] width 1013 height 244
click at [890, 341] on footer "أنظمة تيرادكس مخصصة لمساعدة الشركات على التحول الرقمي الكامل لإدارة قطاع المشتر…" at bounding box center [506, 446] width 1013 height 244
click at [883, 340] on footer "أنظمة تيرادكس مخصصة لمساعدة الشركات على التحول الرقمي الكامل لإدارة قطاع المشتر…" at bounding box center [506, 446] width 1013 height 244
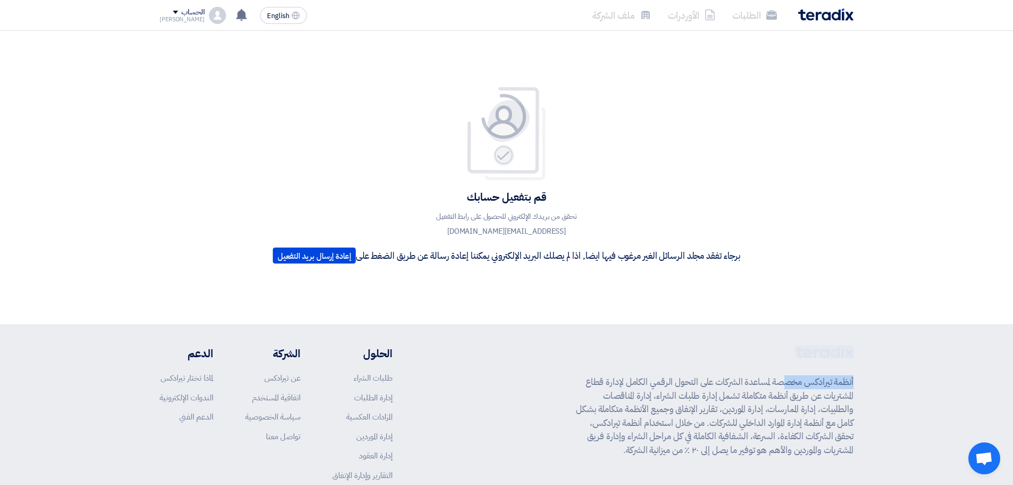
click at [883, 340] on footer "أنظمة تيرادكس مخصصة لمساعدة الشركات على التحول الرقمي الكامل لإدارة قطاع المشتر…" at bounding box center [506, 446] width 1013 height 244
click at [880, 341] on footer "أنظمة تيرادكس مخصصة لمساعدة الشركات على التحول الرقمي الكامل لإدارة قطاع المشتر…" at bounding box center [506, 446] width 1013 height 244
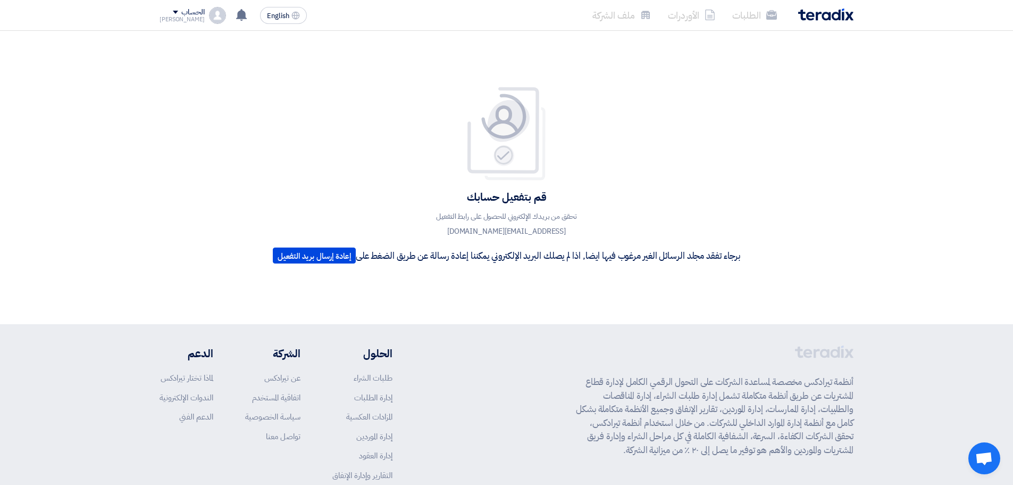
click at [565, 297] on div "قم بتفعيل حسابك تحقق من بريدك الإلكتروني للحصول على رابط التفعيل [EMAIL_ADDRESS…" at bounding box center [506, 177] width 1013 height 293
drag, startPoint x: 573, startPoint y: 452, endPoint x: 873, endPoint y: 334, distance: 322.4
click at [873, 334] on footer "أنظمة تيرادكس مخصصة لمساعدة الشركات على التحول الرقمي الكامل لإدارة قطاع المشتر…" at bounding box center [506, 446] width 1013 height 244
drag, startPoint x: 873, startPoint y: 334, endPoint x: 555, endPoint y: 451, distance: 338.7
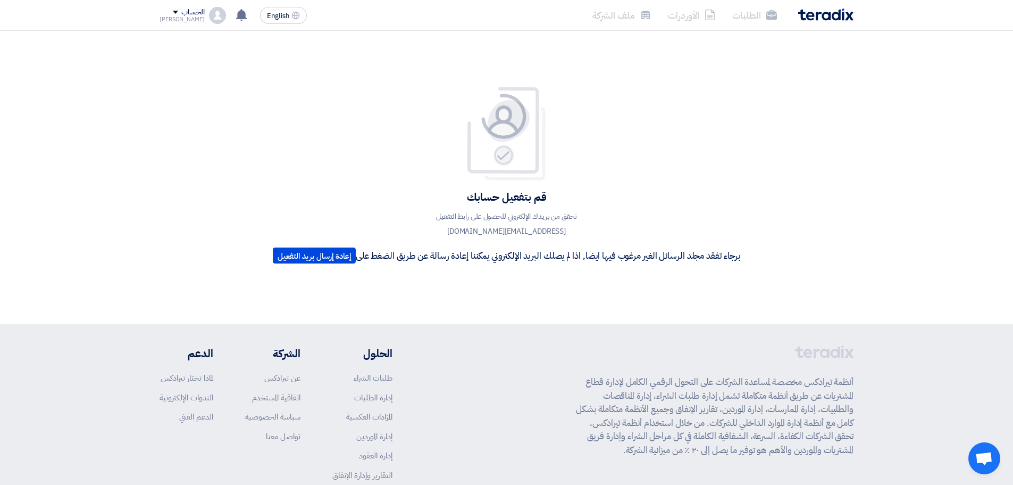
click at [555, 451] on footer "أنظمة تيرادكس مخصصة لمساعدة الشركات على التحول الرقمي الكامل لإدارة قطاع المشتر…" at bounding box center [506, 446] width 1013 height 244
click at [555, 451] on div "أنظمة تيرادكس مخصصة لمساعدة الشركات على التحول الرقمي الكامل لإدارة قطاع المشتر…" at bounding box center [507, 430] width 694 height 171
drag, startPoint x: 558, startPoint y: 447, endPoint x: 872, endPoint y: 343, distance: 330.7
click at [872, 343] on footer "أنظمة تيرادكس مخصصة لمساعدة الشركات على التحول الرقمي الكامل لإدارة قطاع المشتر…" at bounding box center [506, 446] width 1013 height 244
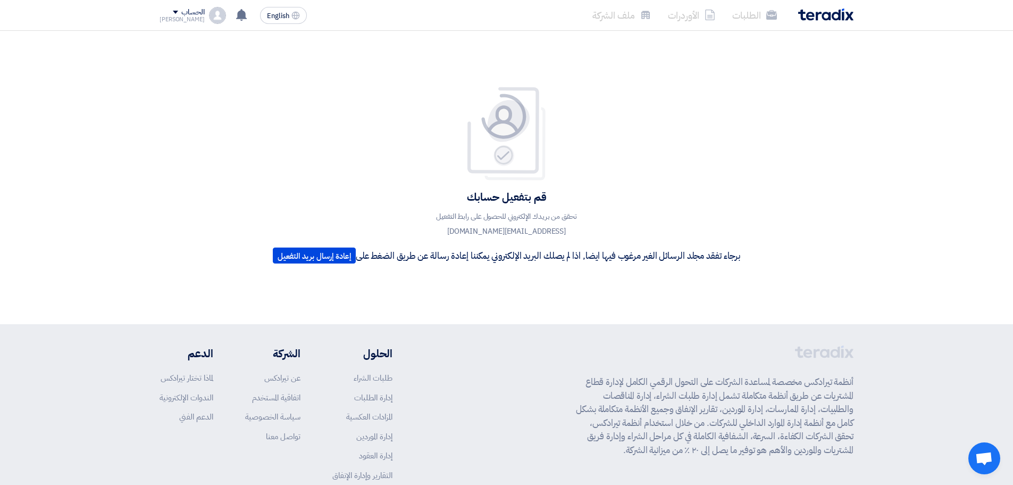
drag, startPoint x: 868, startPoint y: 339, endPoint x: 569, endPoint y: 451, distance: 319.6
click at [569, 451] on footer "أنظمة تيرادكس مخصصة لمساعدة الشركات على التحول الرقمي الكامل لإدارة قطاع المشتر…" at bounding box center [506, 446] width 1013 height 244
click at [565, 451] on div "أنظمة تيرادكس مخصصة لمساعدة الشركات على التحول الرقمي الكامل لإدارة قطاع المشتر…" at bounding box center [507, 430] width 694 height 171
drag, startPoint x: 570, startPoint y: 448, endPoint x: 858, endPoint y: 343, distance: 306.2
click at [858, 343] on footer "أنظمة تيرادكس مخصصة لمساعدة الشركات على التحول الرقمي الكامل لإدارة قطاع المشتر…" at bounding box center [506, 446] width 1013 height 244
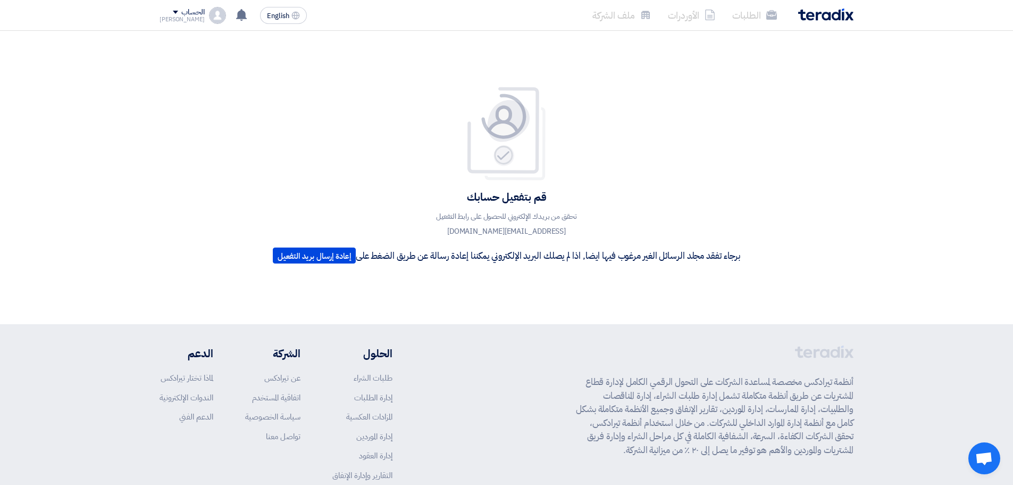
click at [860, 343] on footer "أنظمة تيرادكس مخصصة لمساعدة الشركات على التحول الرقمي الكامل لإدارة قطاع المشتر…" at bounding box center [506, 446] width 1013 height 244
click at [570, 251] on p "برجاء تفقد مجلد الرسائل الغير مرغوب فيها ايضا, اذا لم يصلك البريد الإلكتروني يم…" at bounding box center [507, 255] width 468 height 16
click at [572, 252] on p "برجاء تفقد مجلد الرسائل الغير مرغوب فيها ايضا, اذا لم يصلك البريد الإلكتروني يم…" at bounding box center [507, 255] width 468 height 16
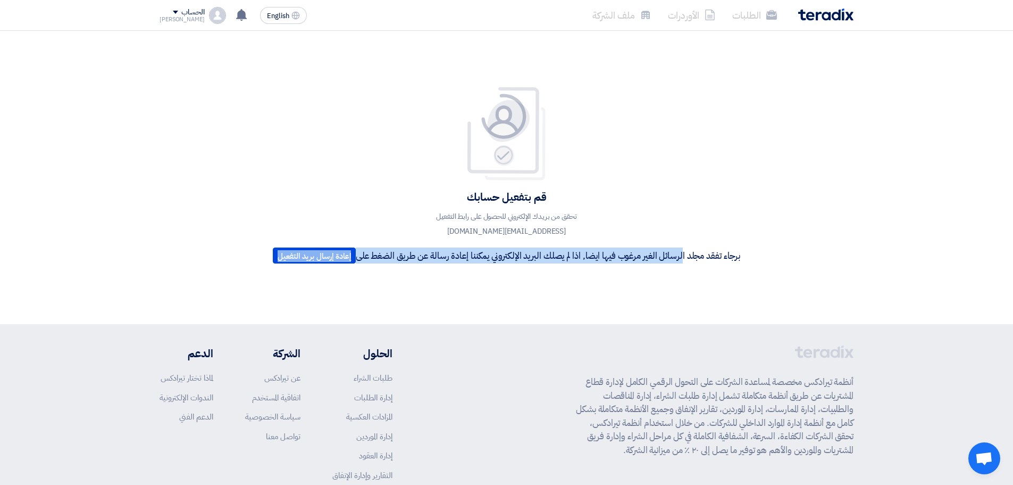
click at [572, 252] on p "برجاء تفقد مجلد الرسائل الغير مرغوب فيها ايضا, اذا لم يصلك البريد الإلكتروني يم…" at bounding box center [507, 255] width 468 height 16
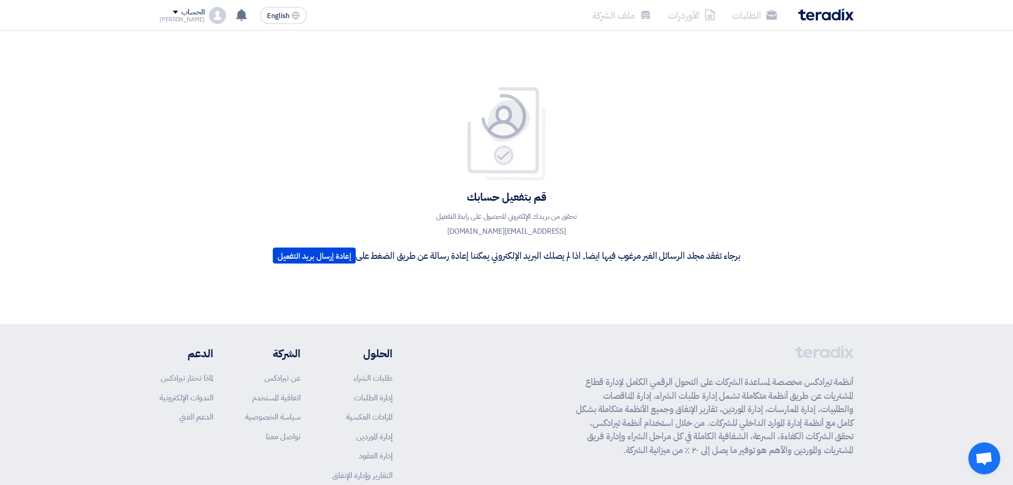
click at [647, 191] on h4 "قم بتفعيل حسابك" at bounding box center [507, 197] width 468 height 14
click at [620, 255] on p "برجاء تفقد مجلد الرسائل الغير مرغوب فيها ايضا, اذا لم يصلك البريد الإلكتروني يم…" at bounding box center [507, 255] width 468 height 16
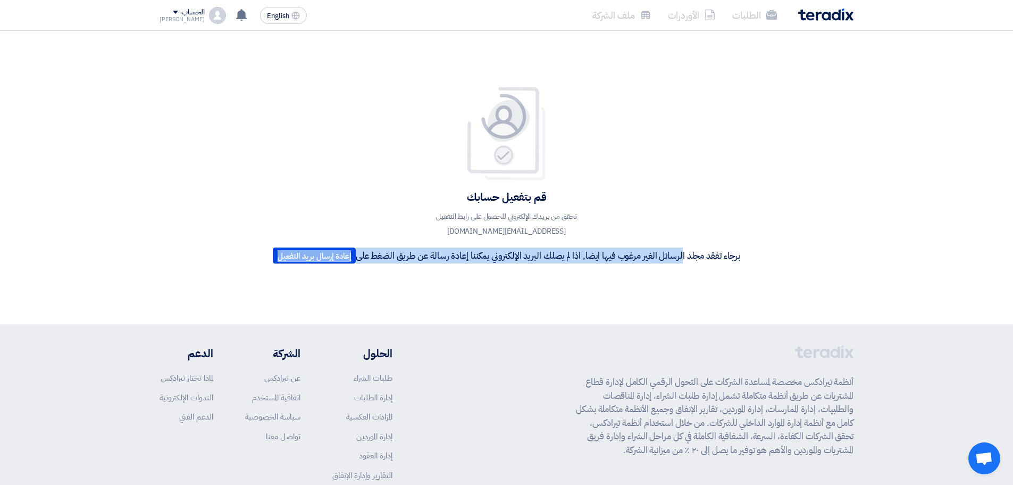
click at [620, 255] on p "برجاء تفقد مجلد الرسائل الغير مرغوب فيها ايضا, اذا لم يصلك البريد الإلكتروني يم…" at bounding box center [507, 255] width 468 height 16
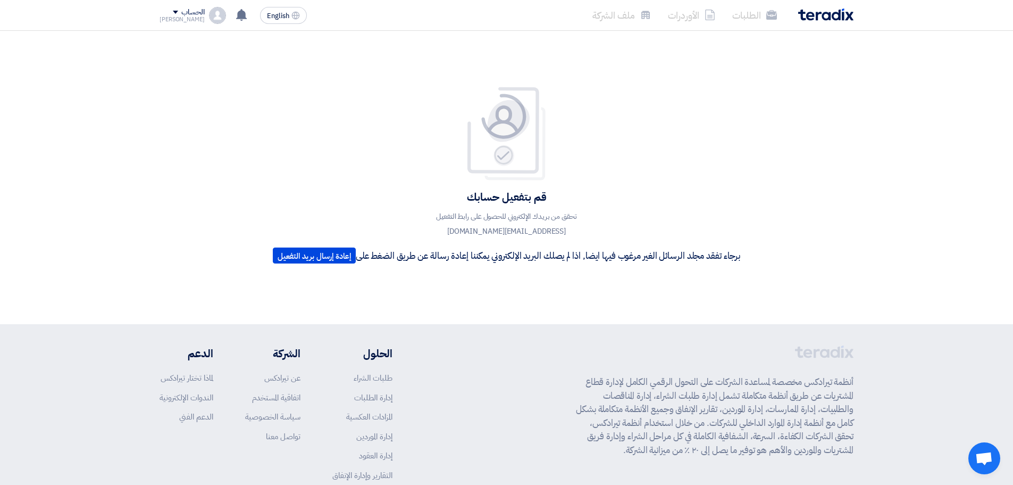
click at [643, 227] on div "قم بتفعيل حسابك تحقق من بريدك الإلكتروني للحصول على رابط التفعيل [EMAIL_ADDRESS…" at bounding box center [506, 177] width 483 height 182
drag, startPoint x: 261, startPoint y: 254, endPoint x: 655, endPoint y: 204, distance: 397.2
click at [655, 204] on div "قم بتفعيل حسابك تحقق من بريدك الإلكتروني للحصول على رابط التفعيل [EMAIL_ADDRESS…" at bounding box center [506, 177] width 483 height 182
click at [656, 208] on div "قم بتفعيل حسابك تحقق من بريدك الإلكتروني للحصول على رابط التفعيل [EMAIL_ADDRESS…" at bounding box center [506, 177] width 483 height 182
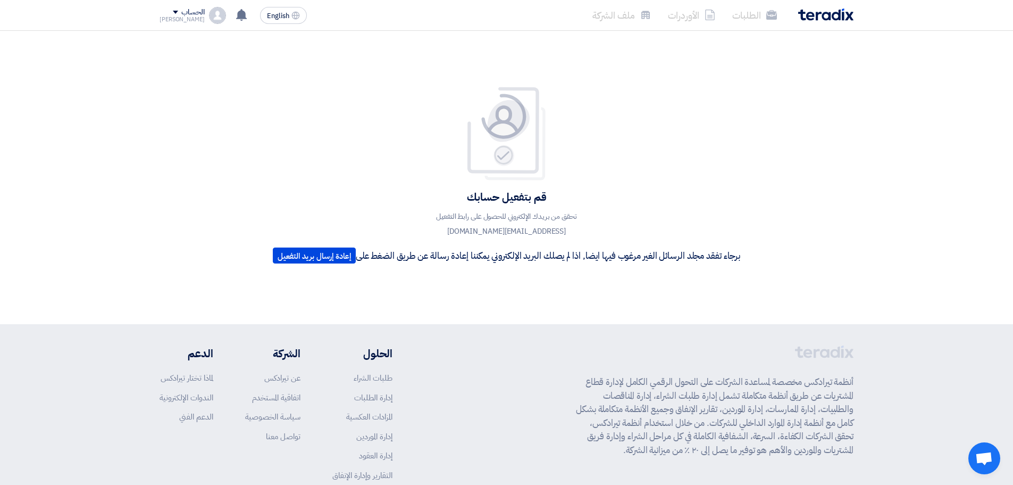
click at [628, 224] on div "قم بتفعيل حسابك تحقق من بريدك الإلكتروني للحصول على رابط التفعيل [EMAIL_ADDRESS…" at bounding box center [506, 177] width 483 height 182
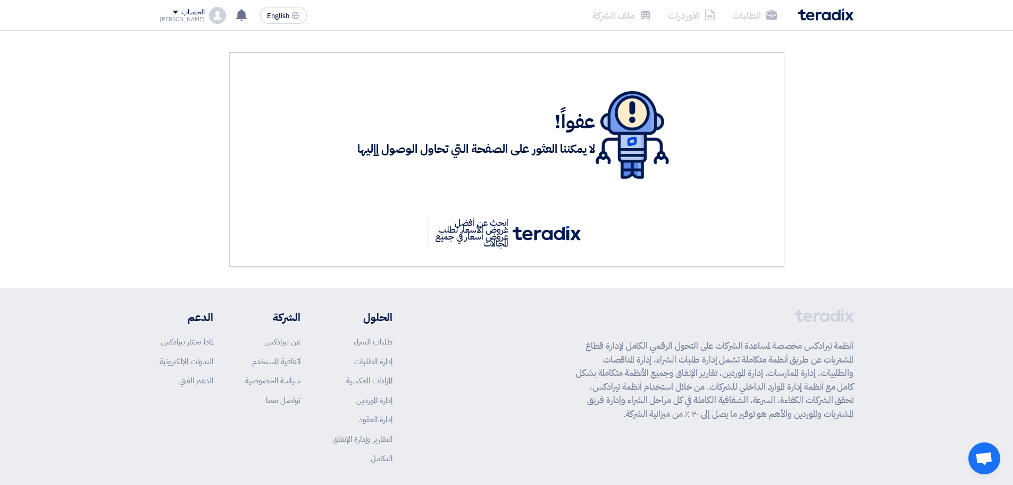
click at [209, 16] on img at bounding box center [217, 15] width 17 height 17
